Goal: Find contact information: Find contact information

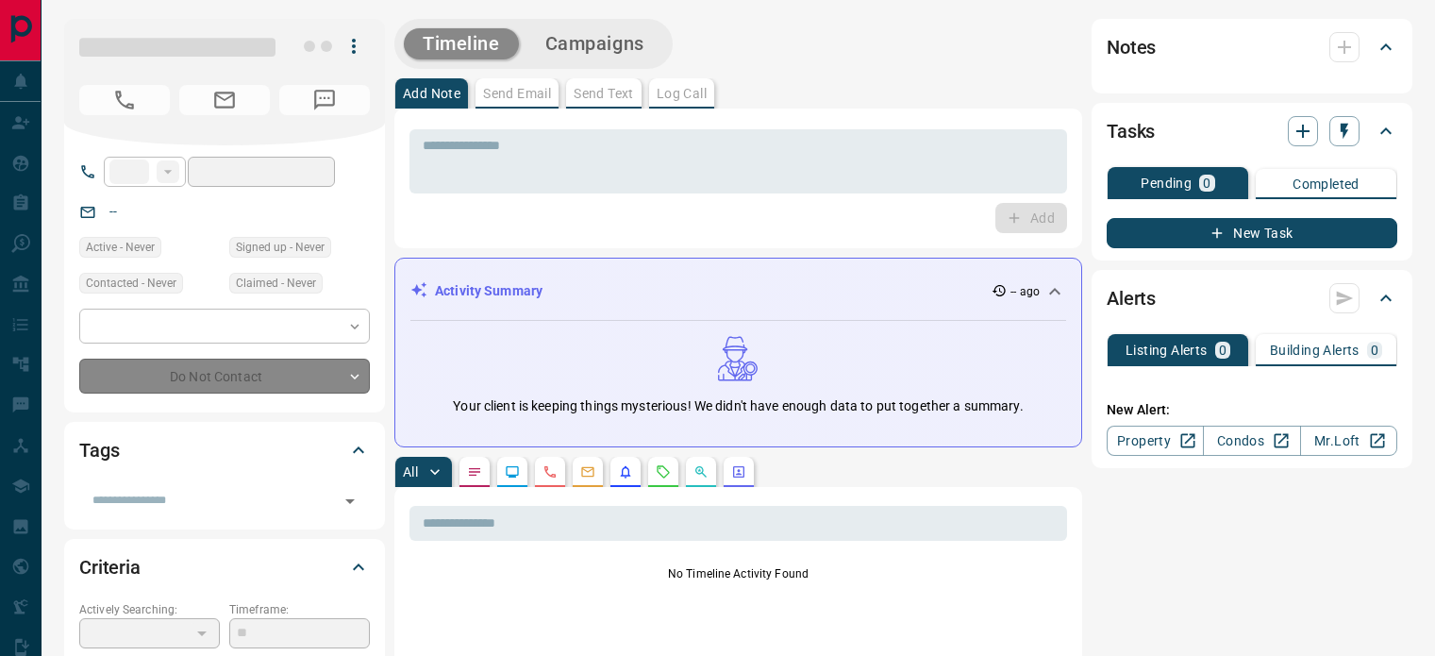
type input "**"
type input "**********"
type input "**"
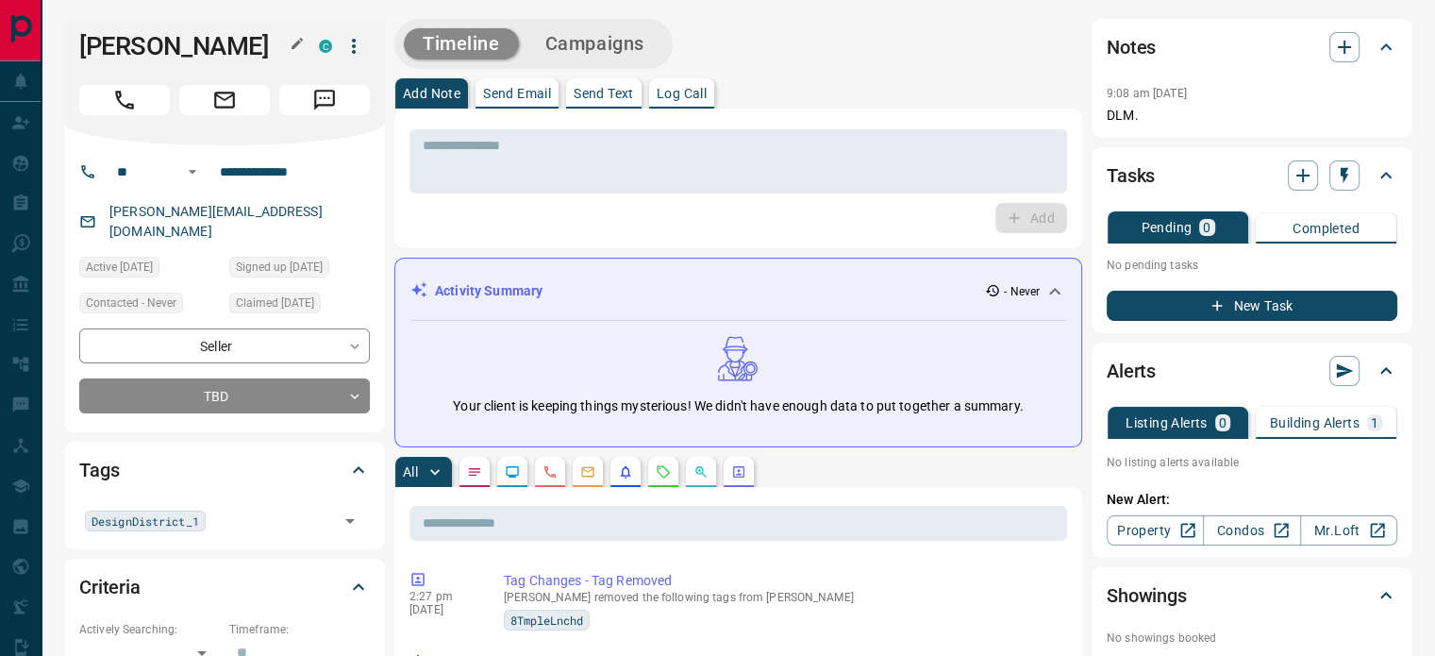
drag, startPoint x: 277, startPoint y: 48, endPoint x: 297, endPoint y: 45, distance: 20.0
click at [297, 45] on icon "button" at bounding box center [297, 43] width 15 height 15
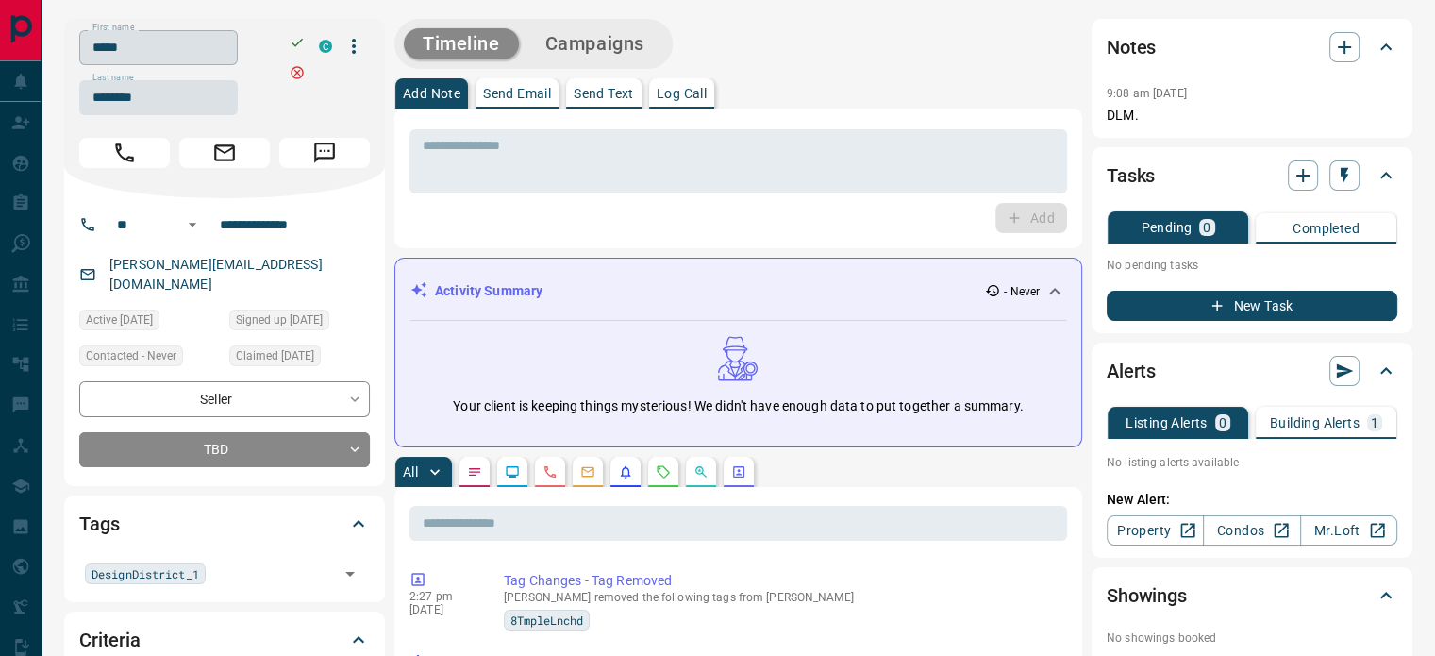
click at [177, 61] on input "*****" at bounding box center [158, 47] width 158 height 35
click at [210, 101] on input "********" at bounding box center [158, 97] width 158 height 35
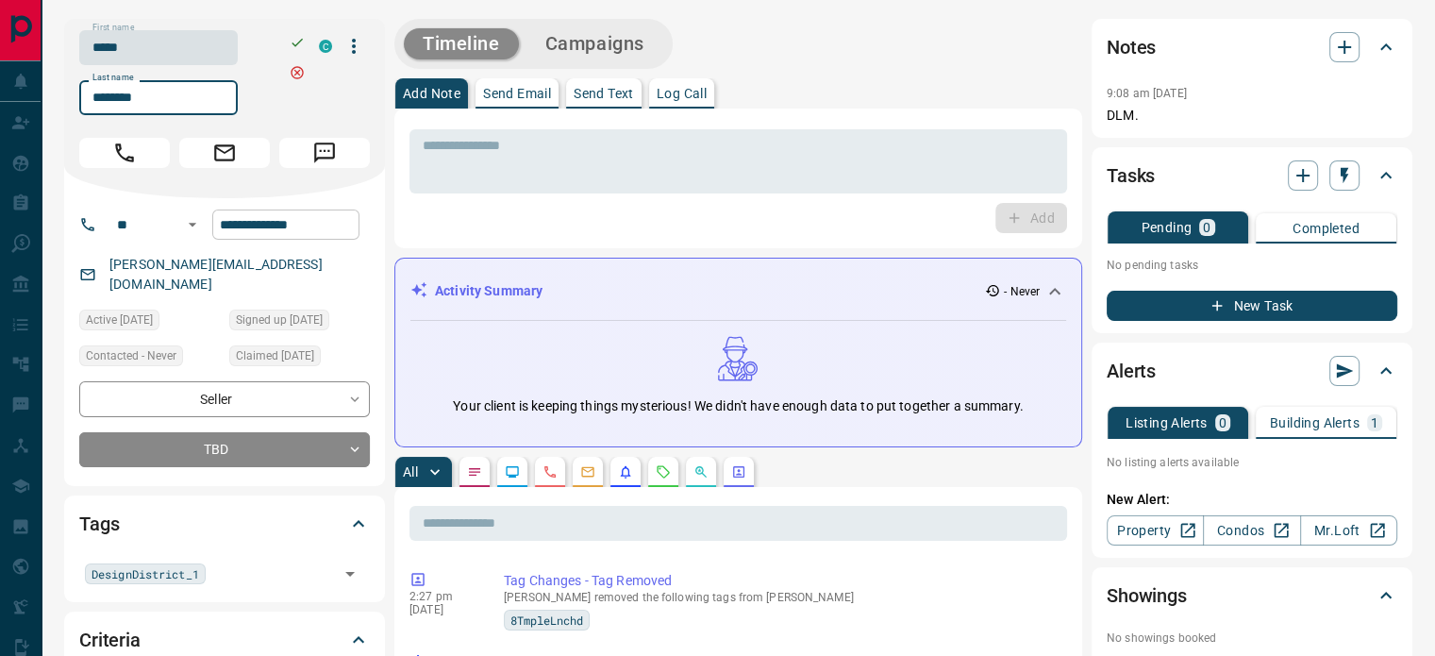
click at [302, 233] on input "**********" at bounding box center [285, 224] width 147 height 30
click at [293, 271] on div "[PERSON_NAME][EMAIL_ADDRESS][DOMAIN_NAME]" at bounding box center [224, 274] width 291 height 51
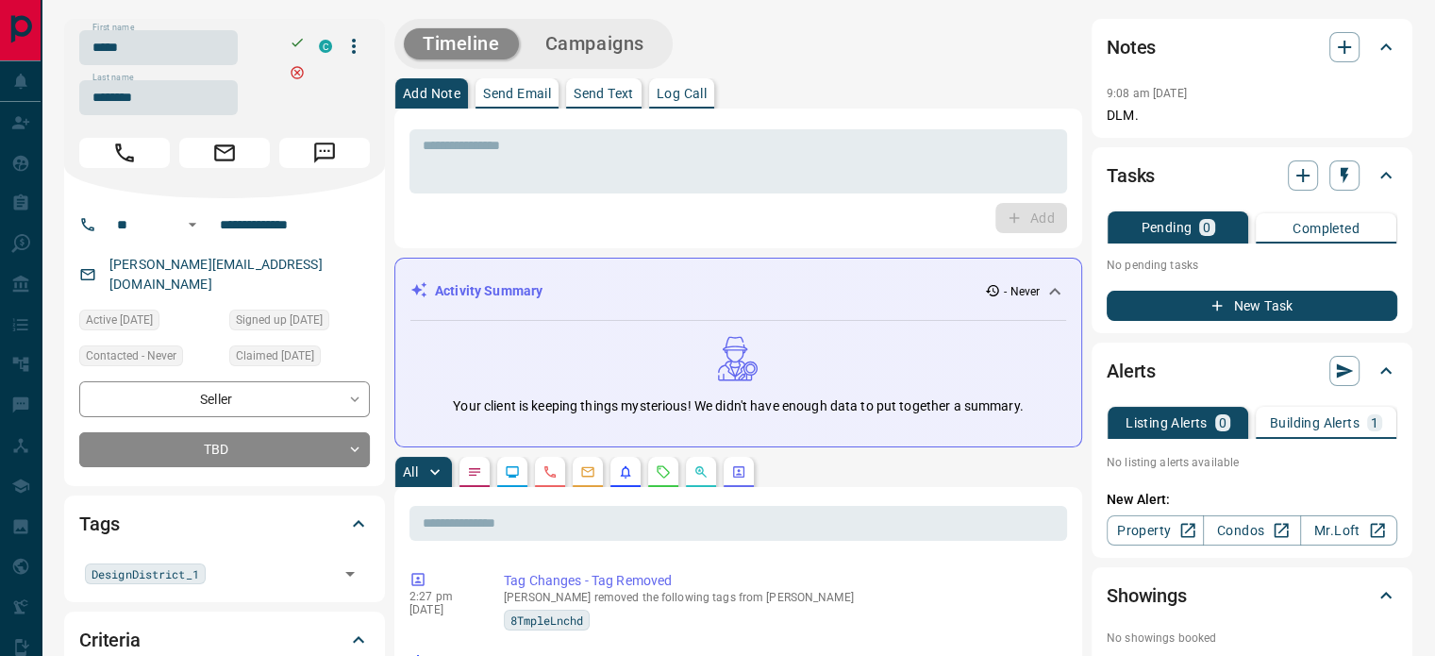
click at [293, 271] on div "[PERSON_NAME][EMAIL_ADDRESS][DOMAIN_NAME]" at bounding box center [224, 274] width 291 height 51
copy link "[PERSON_NAME][EMAIL_ADDRESS][DOMAIN_NAME]"
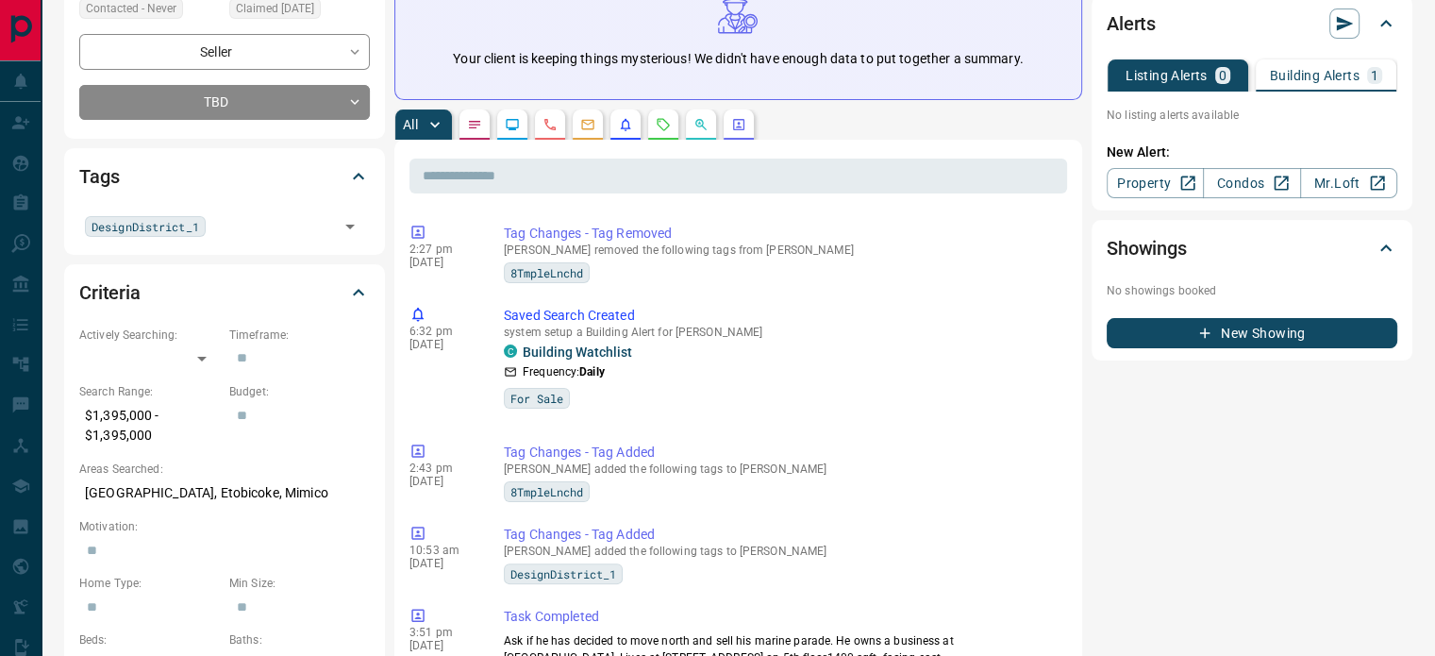
scroll to position [377, 0]
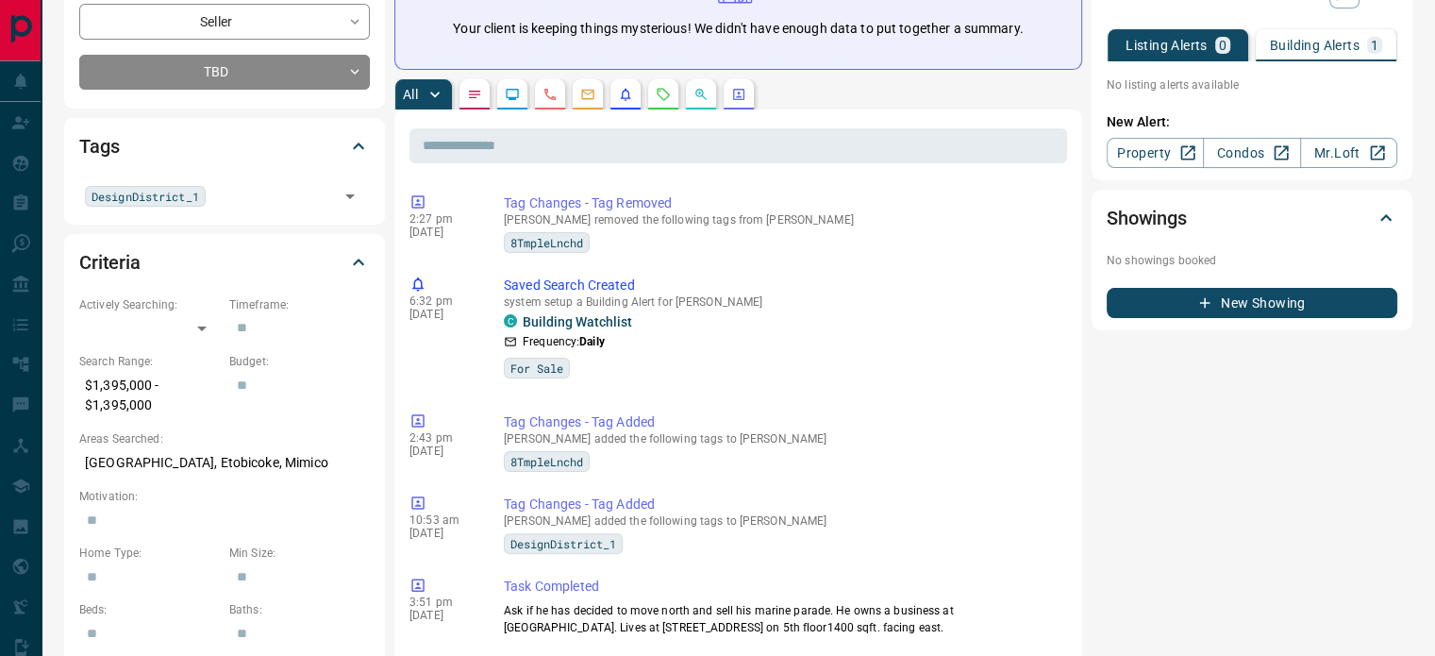
click at [141, 451] on p "[GEOGRAPHIC_DATA], Etobicoke, Mimico" at bounding box center [224, 462] width 291 height 31
copy p "[GEOGRAPHIC_DATA], Etobicoke, Mimico"
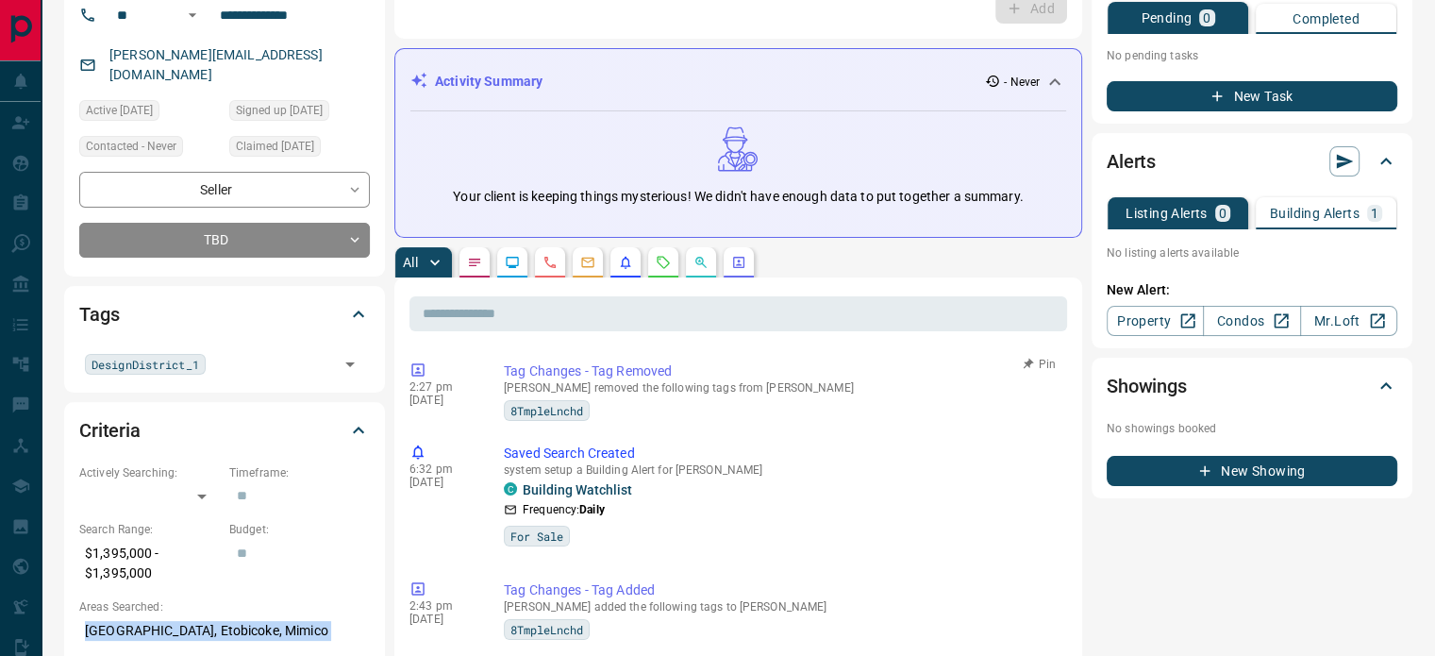
scroll to position [0, 0]
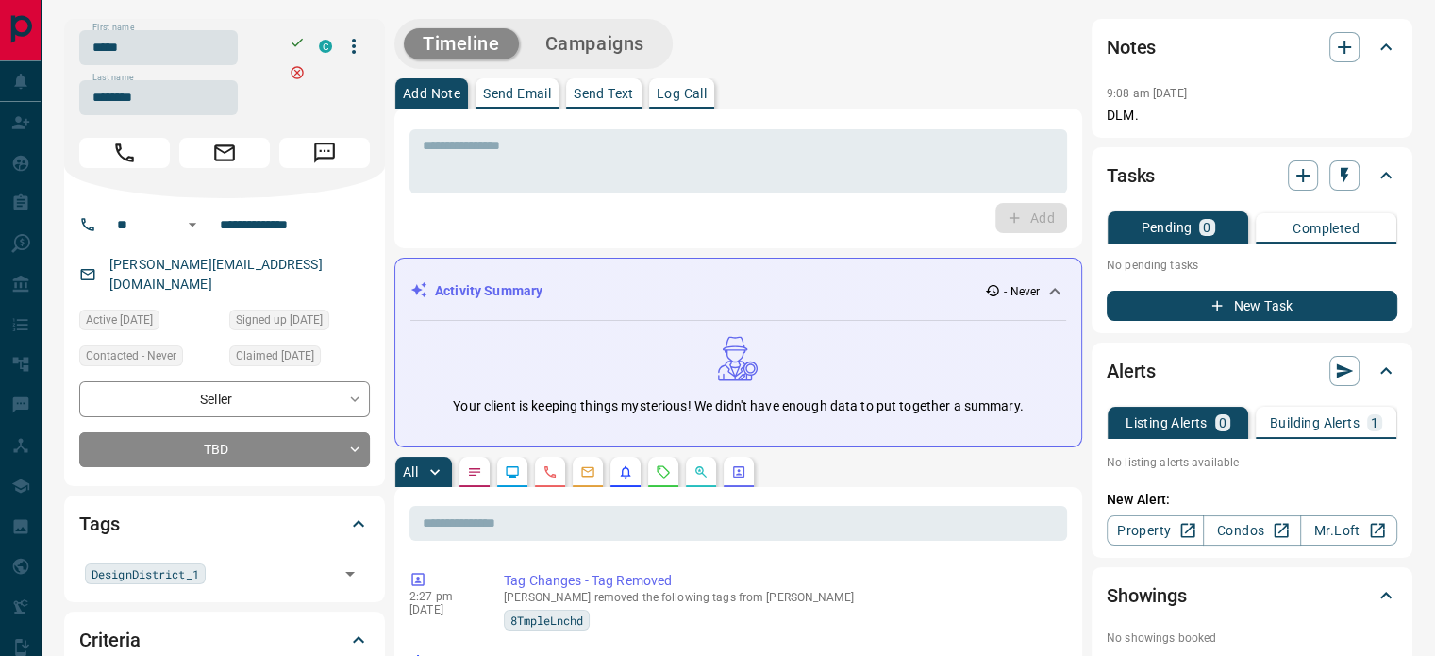
click at [540, 463] on button "button" at bounding box center [550, 472] width 30 height 30
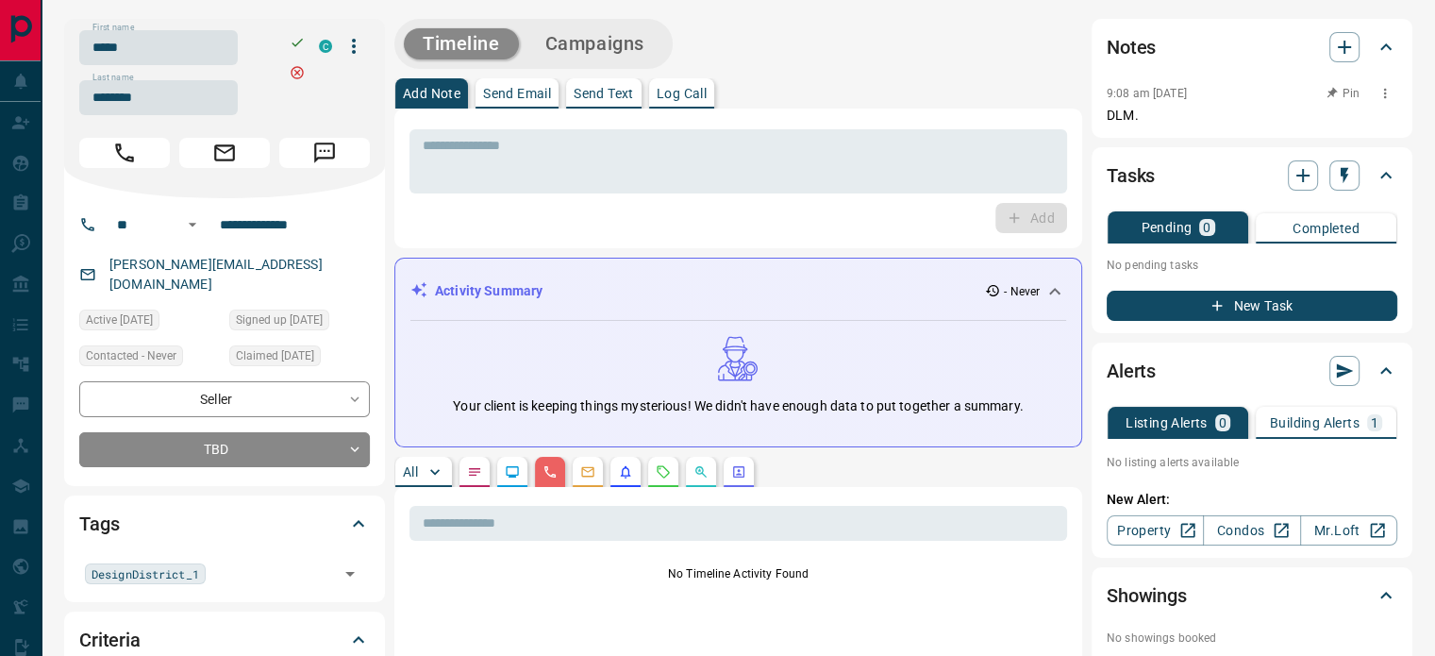
click at [1117, 125] on p "DLM." at bounding box center [1252, 116] width 291 height 20
click at [1152, 125] on p "DLM." at bounding box center [1252, 116] width 291 height 20
drag, startPoint x: 1111, startPoint y: 89, endPoint x: 1140, endPoint y: 110, distance: 35.7
click at [1140, 110] on div "9:08 am [DATE] Pin DLM." at bounding box center [1252, 103] width 291 height 44
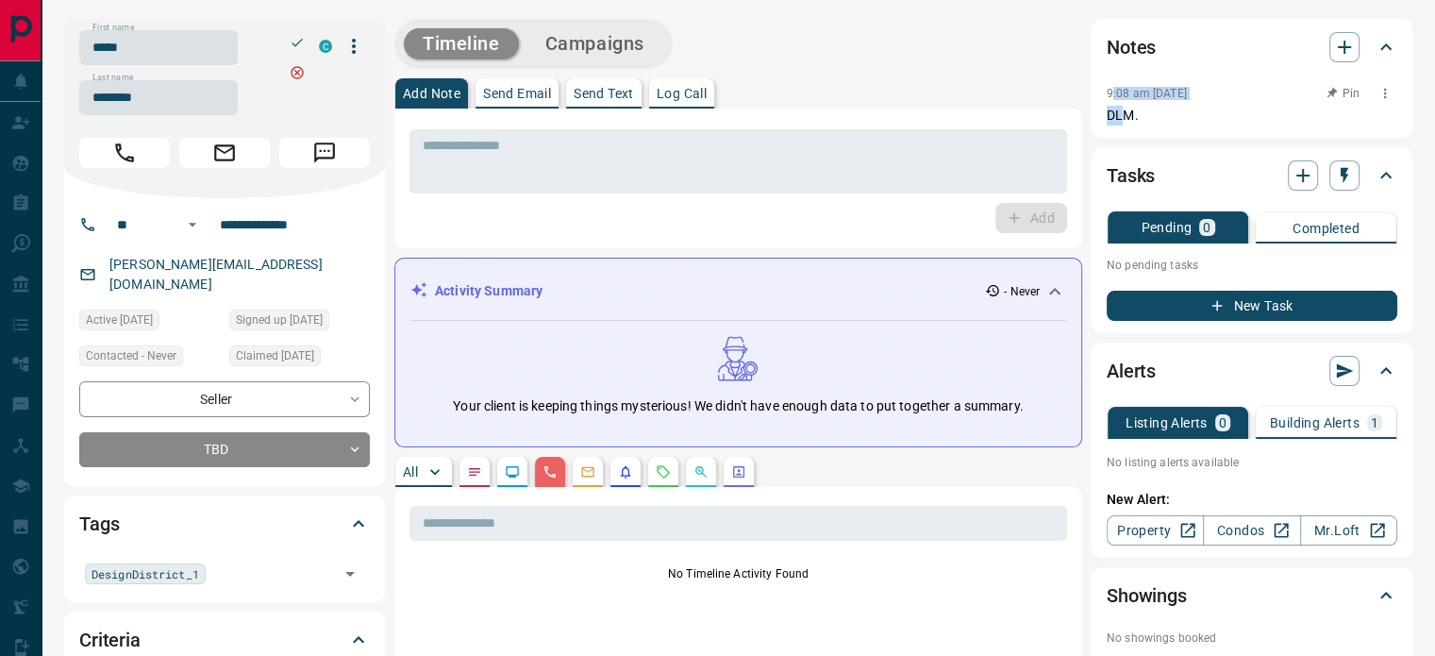
click at [1151, 125] on p "DLM." at bounding box center [1252, 116] width 291 height 20
click at [1103, 88] on div "Notes 9:08 am [DATE] Pin DLM." at bounding box center [1251, 78] width 321 height 119
copy div "9:08 am [DATE] Pin DLM."
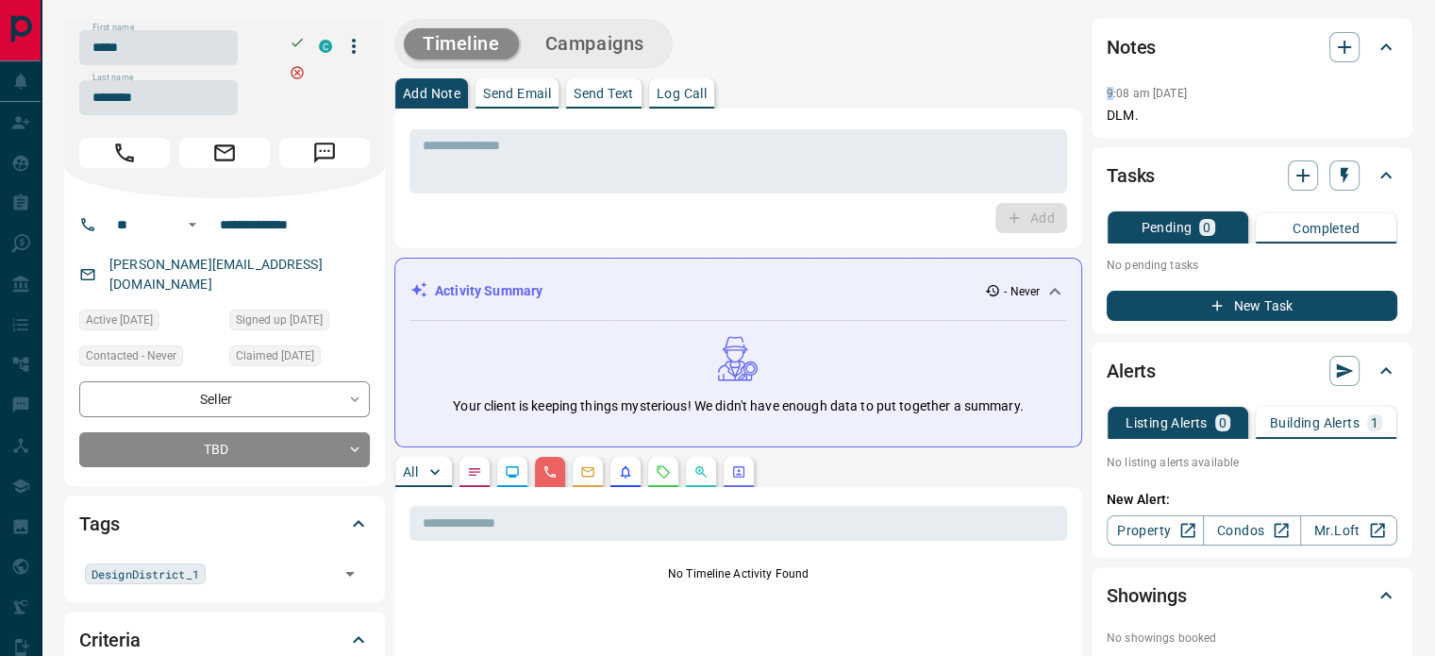
drag, startPoint x: 1139, startPoint y: 136, endPoint x: 1106, endPoint y: 86, distance: 59.9
click at [1106, 86] on div "Notes 9:08 am [DATE] DLM." at bounding box center [1251, 78] width 321 height 119
click at [1155, 125] on p "DLM." at bounding box center [1252, 116] width 291 height 20
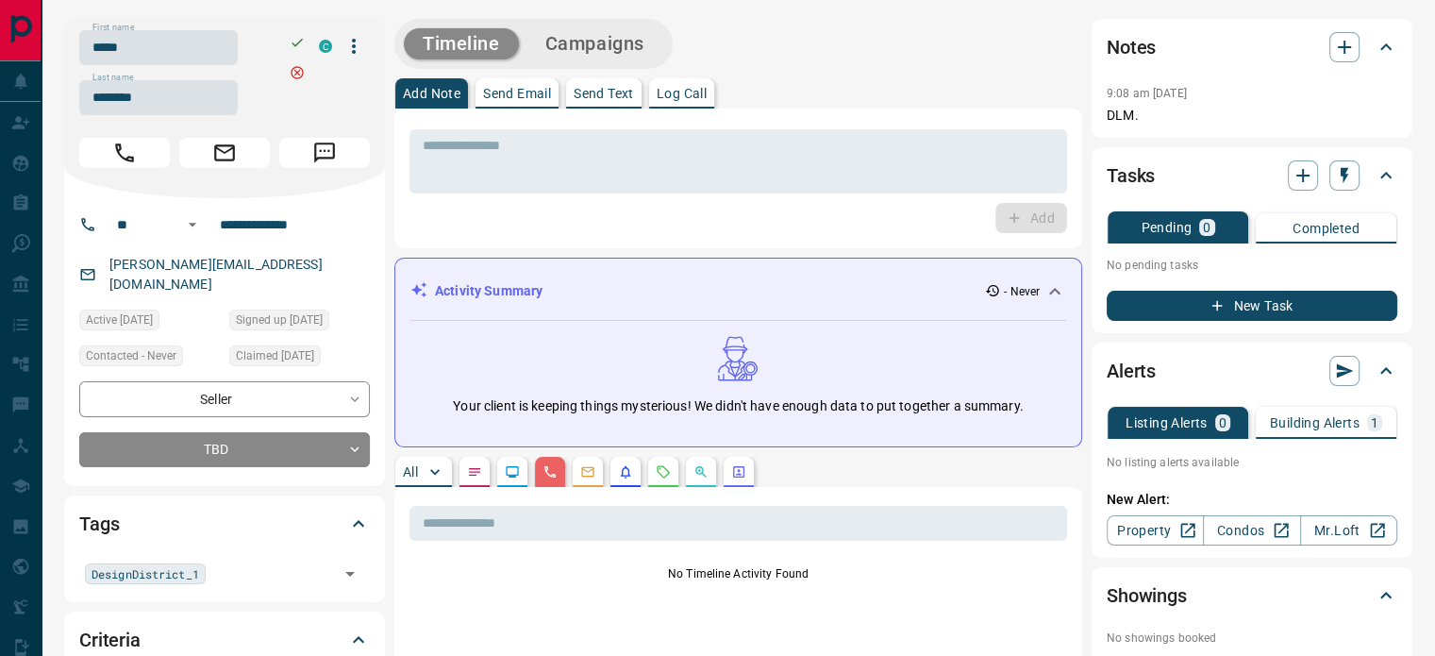
drag, startPoint x: 1149, startPoint y: 140, endPoint x: 1097, endPoint y: 82, distance: 77.5
click at [1097, 82] on div "Notes 9:08 am [DATE] DLM." at bounding box center [1251, 78] width 321 height 119
copy div "9:08 am [DATE] Pin DLM."
click at [1097, 82] on div "Notes 9:08 am [DATE] DLM." at bounding box center [1251, 78] width 321 height 119
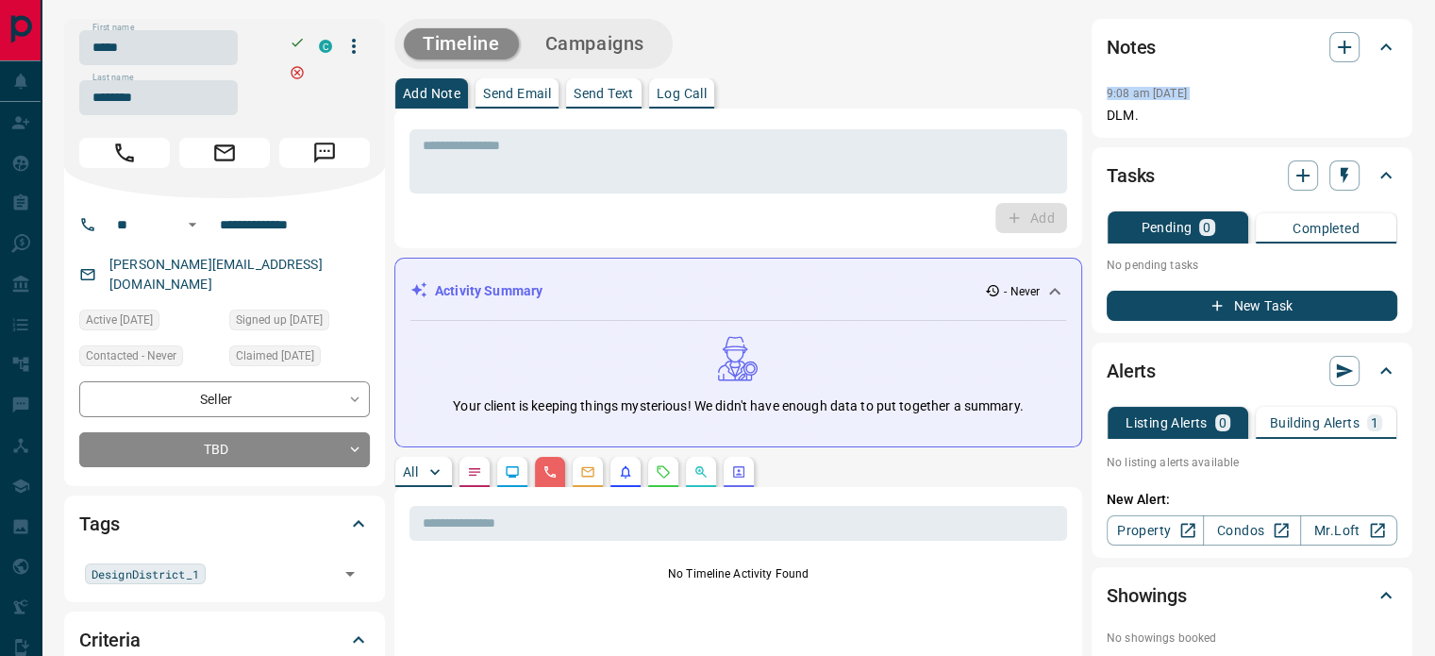
click at [1097, 82] on div "Notes 9:08 am [DATE] DLM." at bounding box center [1251, 78] width 321 height 119
click at [1140, 125] on p "DLM." at bounding box center [1252, 116] width 291 height 20
click at [1147, 125] on p "DLM." at bounding box center [1252, 116] width 291 height 20
click at [1140, 125] on p "DLM." at bounding box center [1252, 116] width 291 height 20
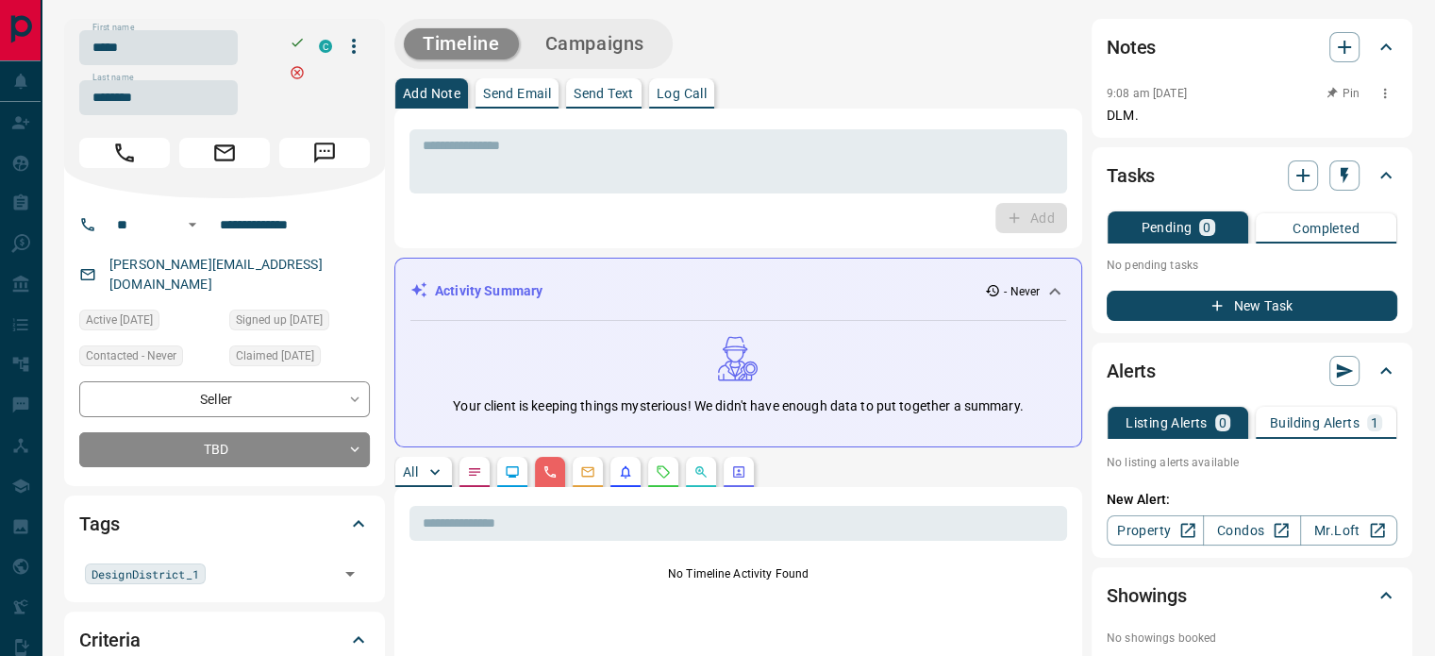
click at [1149, 125] on p "DLM." at bounding box center [1252, 116] width 291 height 20
copy div "9:08 am [DATE] Pin DLM."
drag, startPoint x: 1152, startPoint y: 133, endPoint x: 1106, endPoint y: 86, distance: 66.0
click at [1106, 86] on div "Notes 9:08 am [DATE] DLM." at bounding box center [1251, 78] width 321 height 119
